Goal: Communication & Community: Answer question/provide support

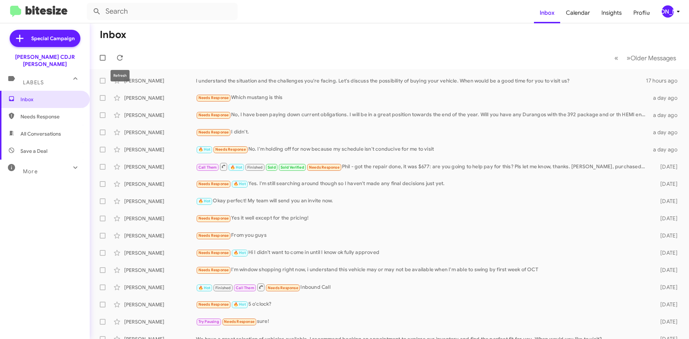
click at [116, 63] on button at bounding box center [120, 58] width 14 height 14
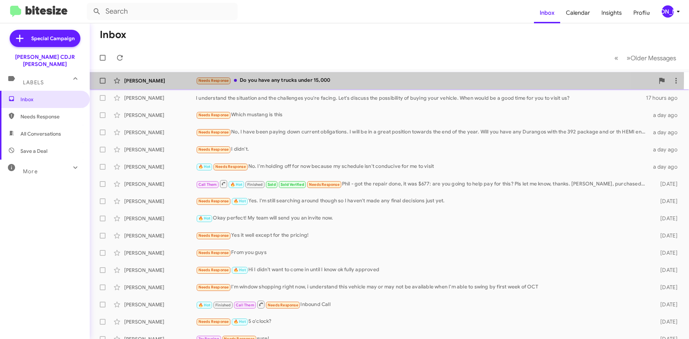
click at [293, 78] on div "Needs Response Do you have any trucks under 15,000" at bounding box center [425, 80] width 459 height 8
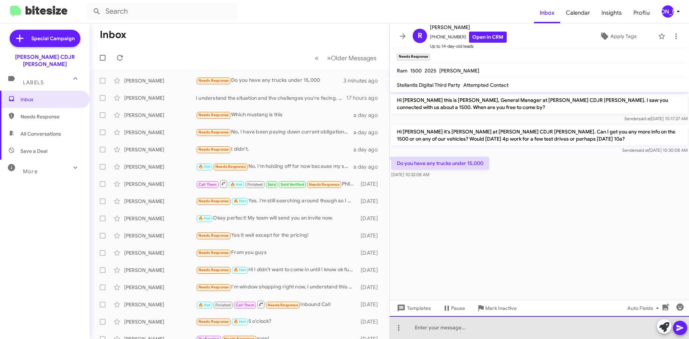
click at [496, 322] on div at bounding box center [539, 327] width 299 height 23
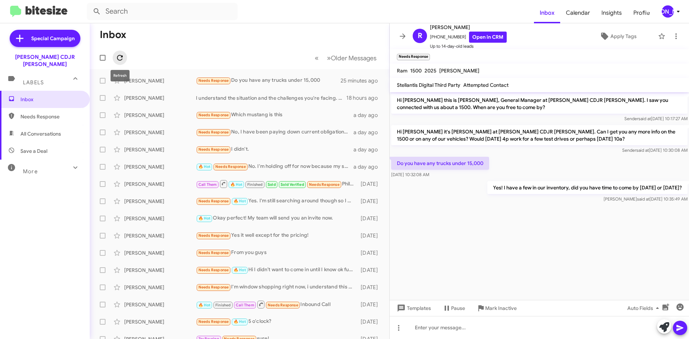
click at [115, 57] on span at bounding box center [120, 57] width 14 height 9
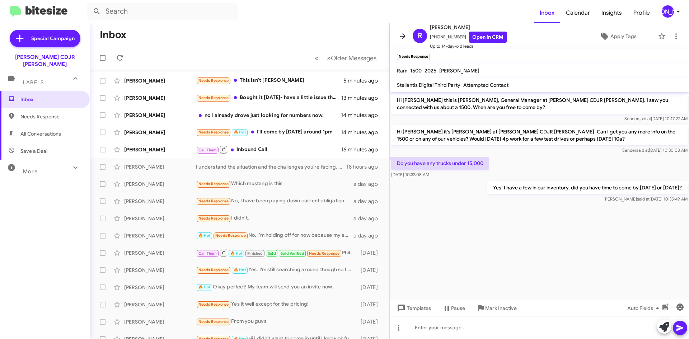
click at [403, 35] on icon at bounding box center [402, 36] width 9 height 9
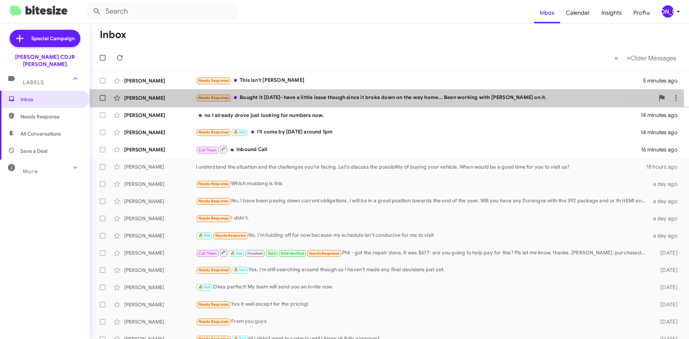
click at [337, 101] on div "Needs Response Bought it [DATE]- have a little issue though since it broke down…" at bounding box center [425, 98] width 459 height 8
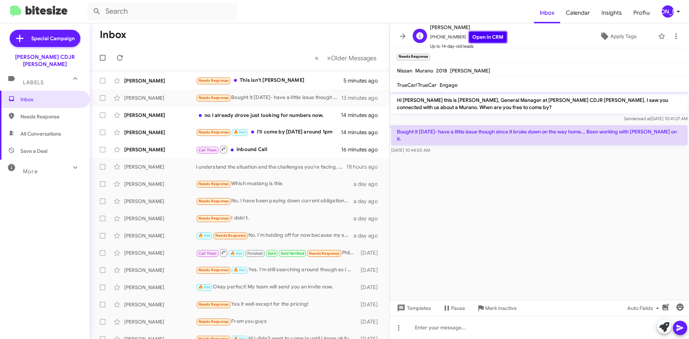
click at [485, 37] on link "Open in CRM" at bounding box center [488, 37] width 38 height 11
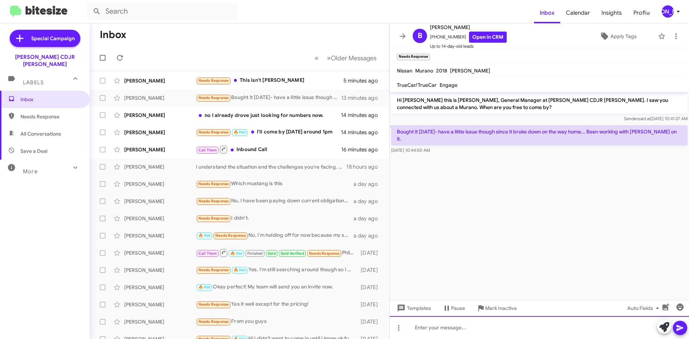
click at [497, 333] on div at bounding box center [539, 327] width 299 height 23
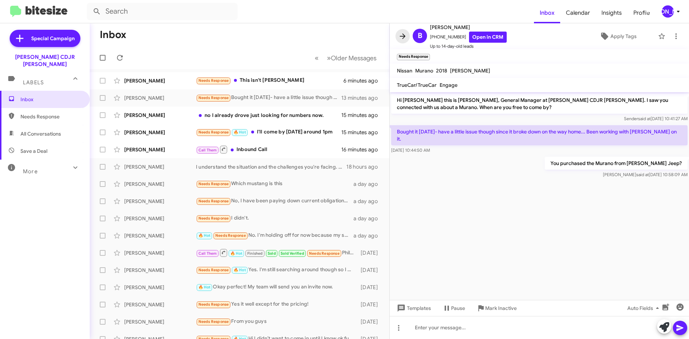
click at [405, 36] on icon at bounding box center [402, 36] width 9 height 9
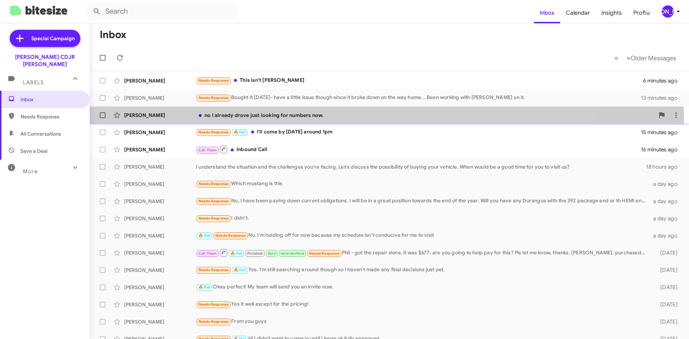
click at [322, 120] on div "[PERSON_NAME] no I already drove just looking for numbers now. 15 minutes ago" at bounding box center [389, 115] width 588 height 14
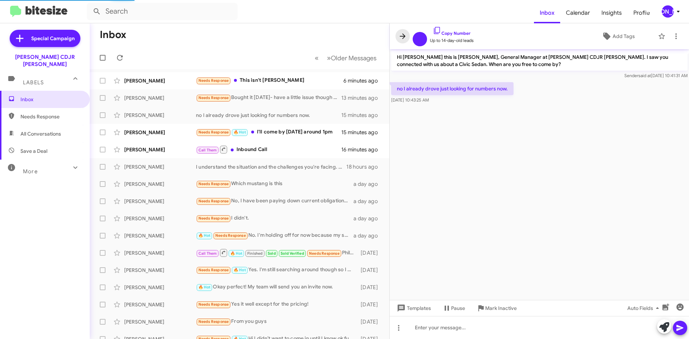
click at [402, 40] on icon at bounding box center [402, 36] width 9 height 9
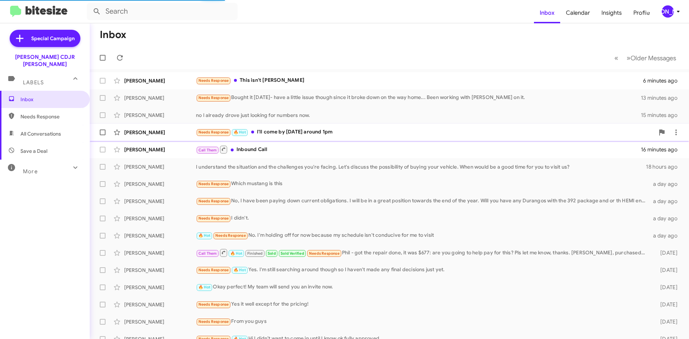
click at [303, 135] on div "Needs Response 🔥 Hot I'll come by [DATE] around 1pm" at bounding box center [425, 132] width 459 height 8
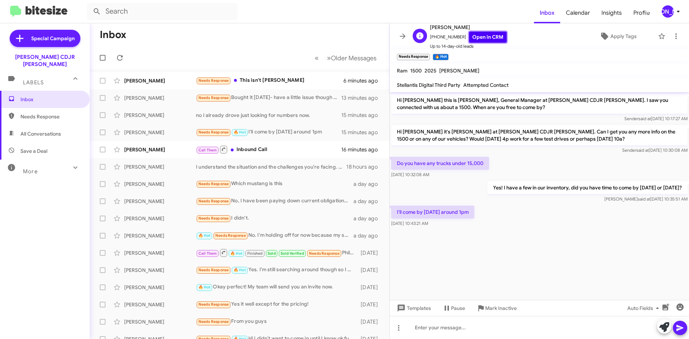
click at [485, 39] on link "Open in CRM" at bounding box center [488, 37] width 38 height 11
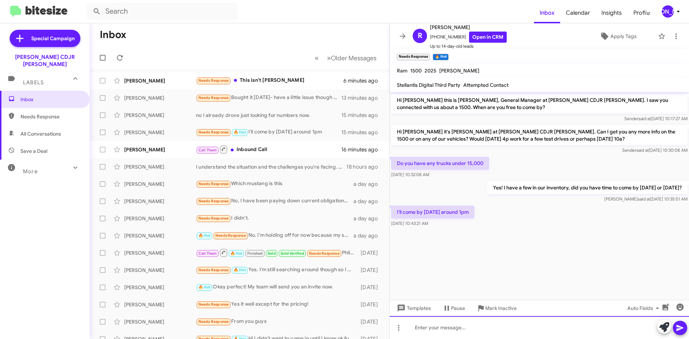
click at [437, 321] on div at bounding box center [539, 327] width 299 height 23
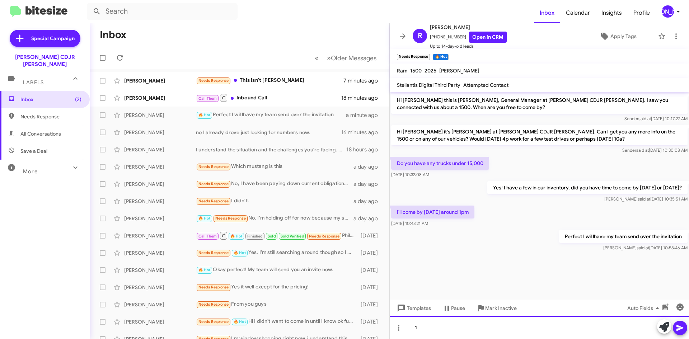
click at [445, 323] on div "1" at bounding box center [539, 327] width 299 height 23
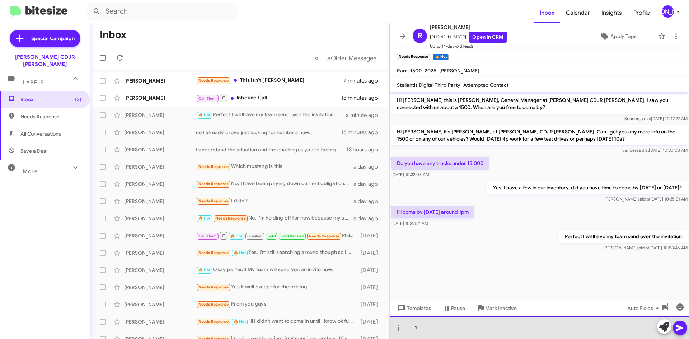
click at [445, 323] on div "1" at bounding box center [539, 327] width 299 height 23
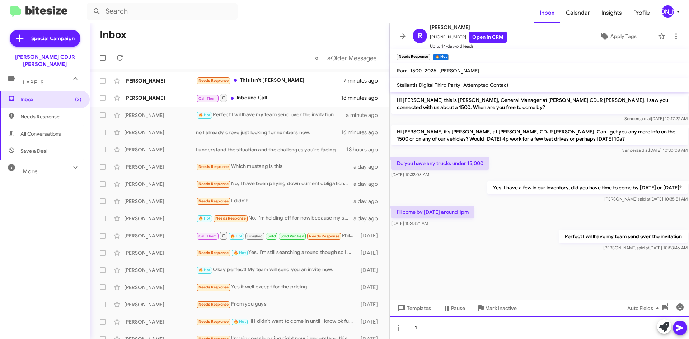
drag, startPoint x: 445, startPoint y: 323, endPoint x: 426, endPoint y: 327, distance: 19.7
click at [426, 327] on div "1" at bounding box center [539, 327] width 299 height 23
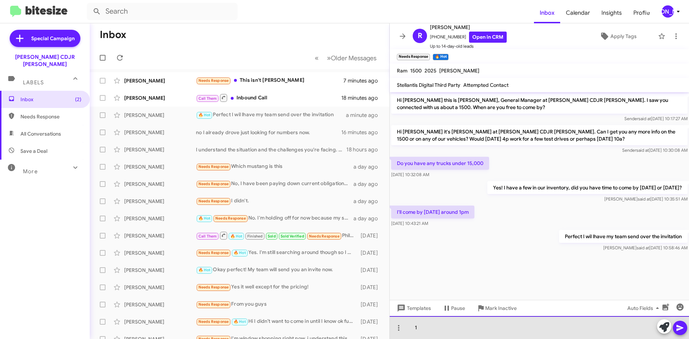
click at [426, 326] on div "1" at bounding box center [539, 327] width 299 height 23
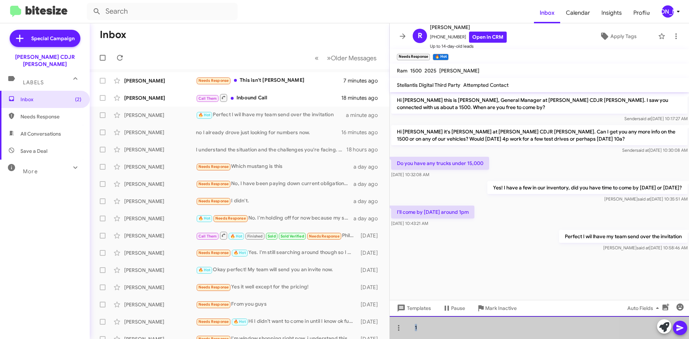
click at [426, 326] on div "1" at bounding box center [539, 327] width 299 height 23
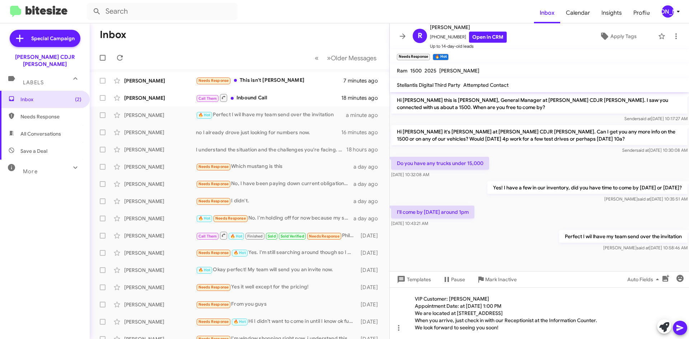
click at [679, 327] on icon at bounding box center [680, 328] width 7 height 6
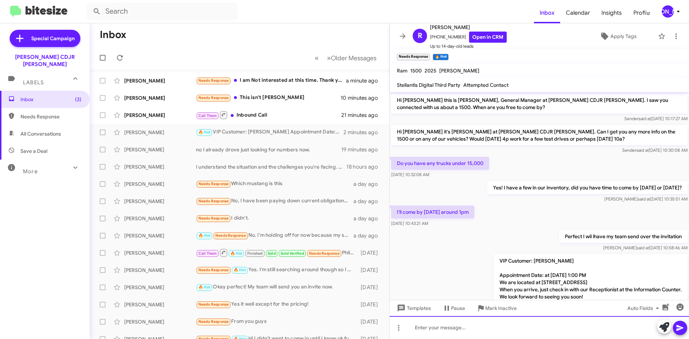
scroll to position [26, 0]
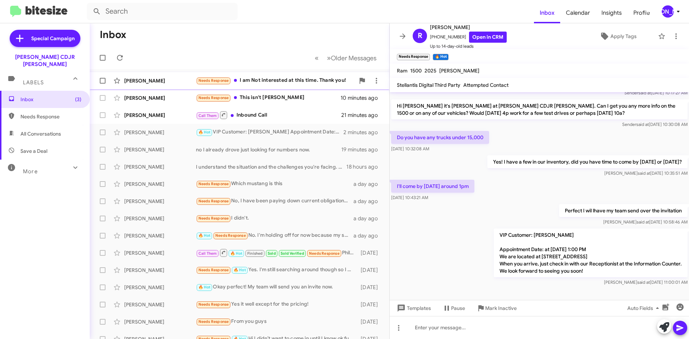
click at [286, 85] on div "Needs Response I am Not interested at this time. Thank you!" at bounding box center [275, 80] width 159 height 8
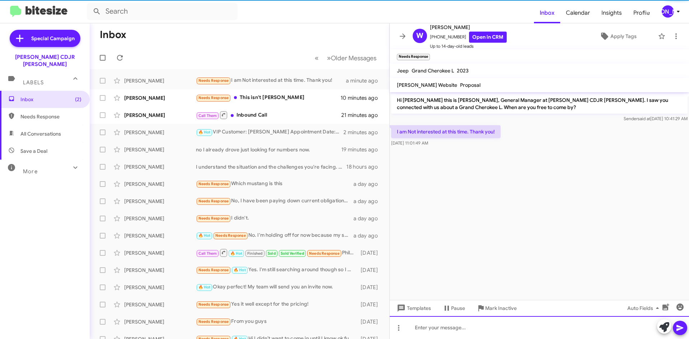
click at [492, 326] on div at bounding box center [539, 327] width 299 height 23
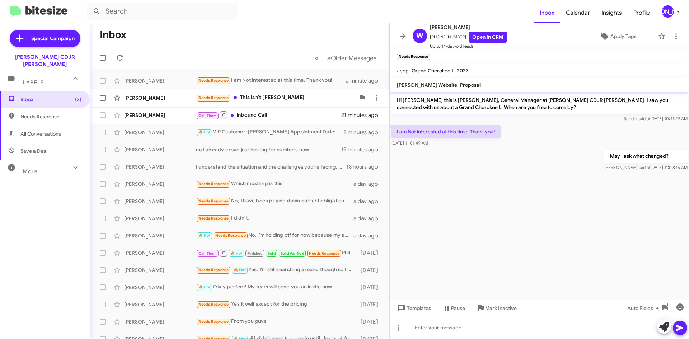
click at [279, 100] on div "Needs Response This isn't [PERSON_NAME]" at bounding box center [275, 98] width 159 height 8
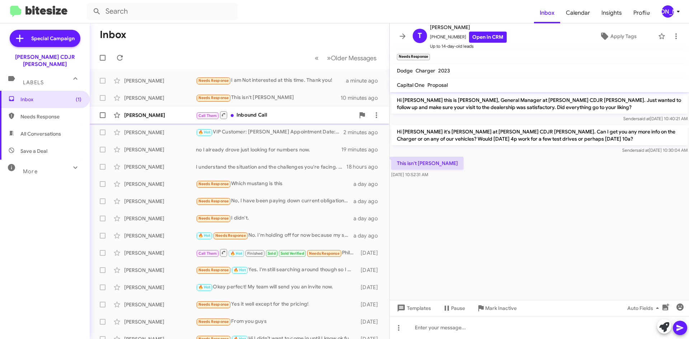
click at [262, 114] on div "Call Them Inbound Call" at bounding box center [275, 115] width 159 height 9
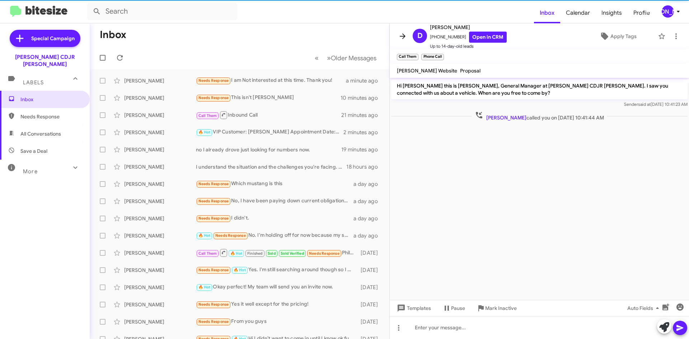
click at [405, 36] on icon at bounding box center [402, 36] width 9 height 9
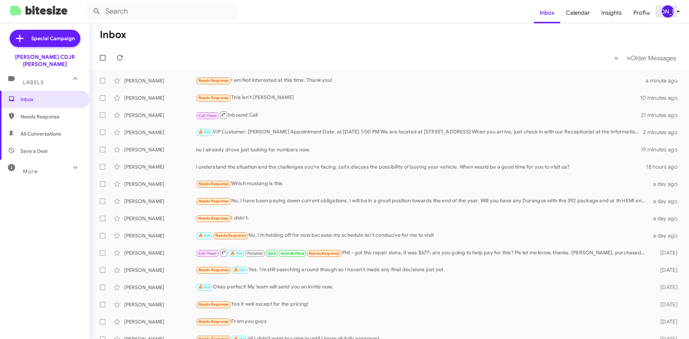
click at [666, 13] on div "[PERSON_NAME]" at bounding box center [668, 11] width 12 height 12
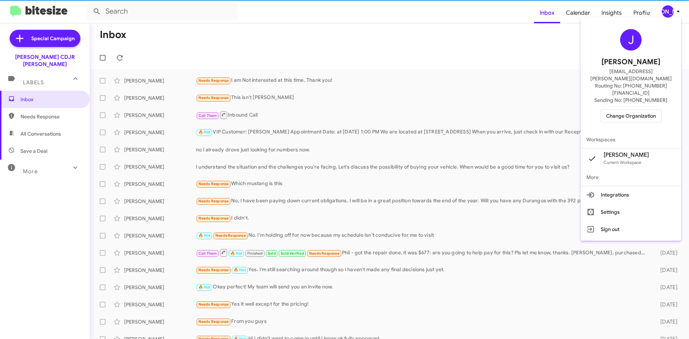
click at [635, 110] on span "Change Organization" at bounding box center [631, 116] width 50 height 12
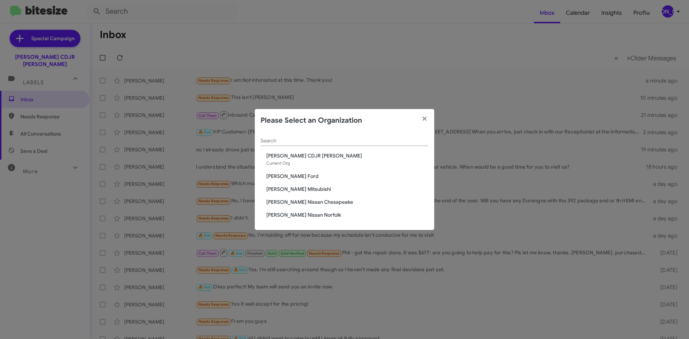
click at [287, 187] on span "[PERSON_NAME] Mitsubishi" at bounding box center [347, 189] width 162 height 7
